Goal: Complete application form

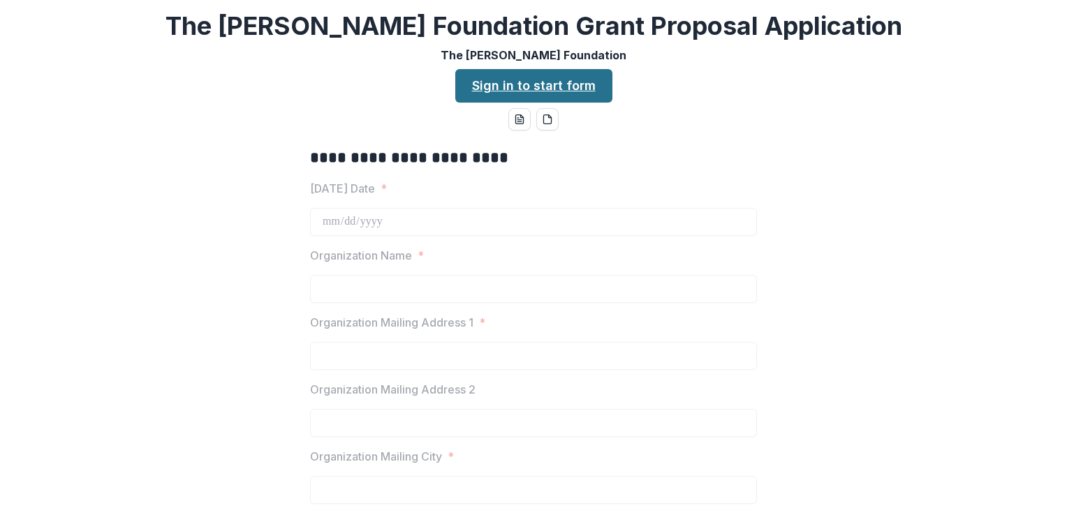
click at [536, 82] on link "Sign in to start form" at bounding box center [533, 86] width 157 height 34
